Goal: Find specific page/section: Find specific page/section

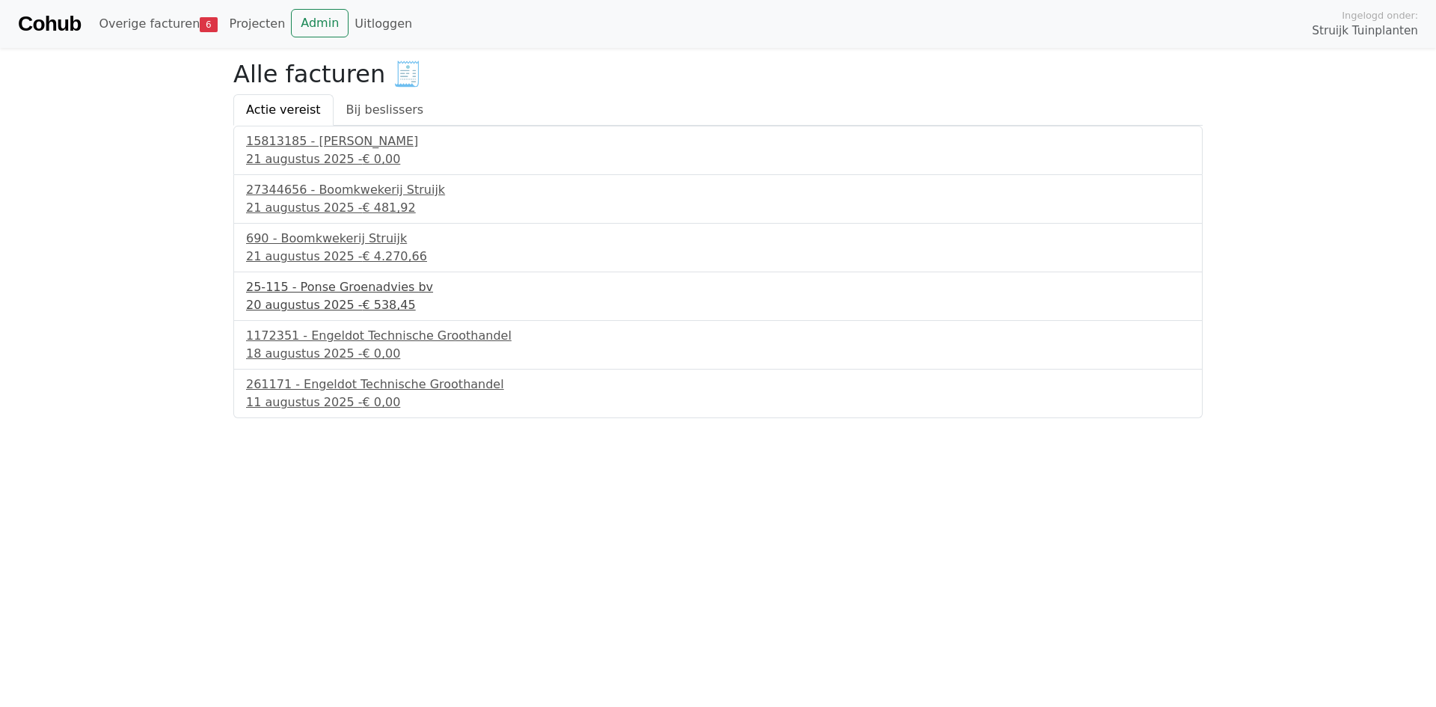
click at [357, 287] on div "25-115 - Ponse Groenadvies bv" at bounding box center [718, 287] width 944 height 18
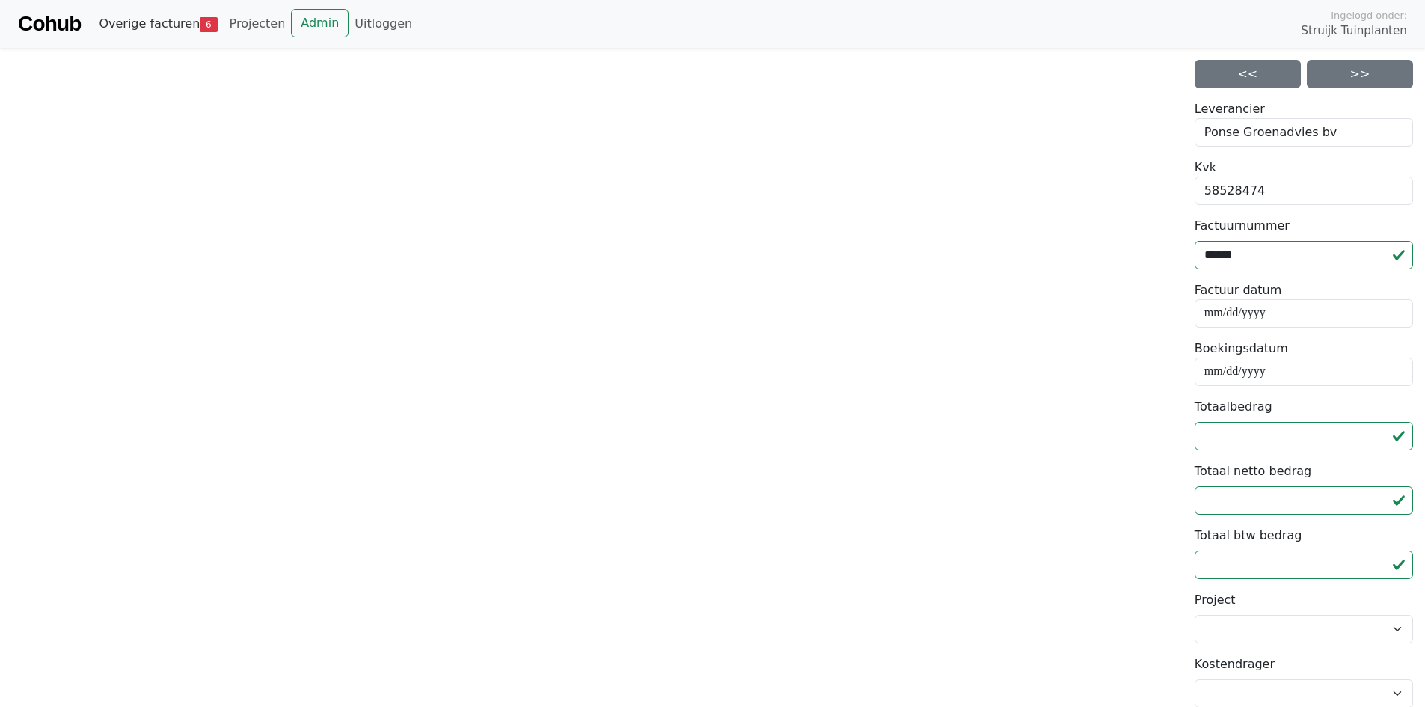
click at [165, 22] on link "Overige facturen 6" at bounding box center [158, 24] width 130 height 30
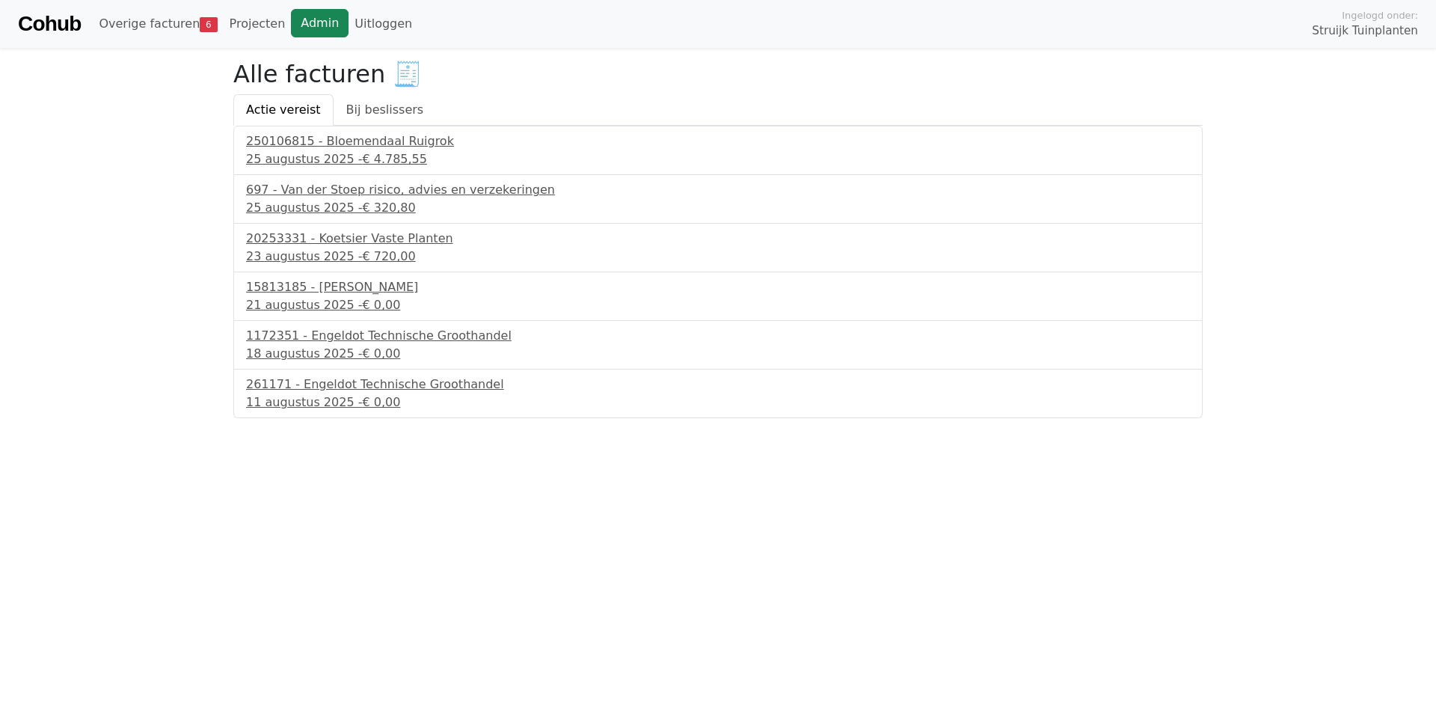
click at [291, 15] on link "Admin" at bounding box center [320, 23] width 58 height 28
